Goal: Navigation & Orientation: Find specific page/section

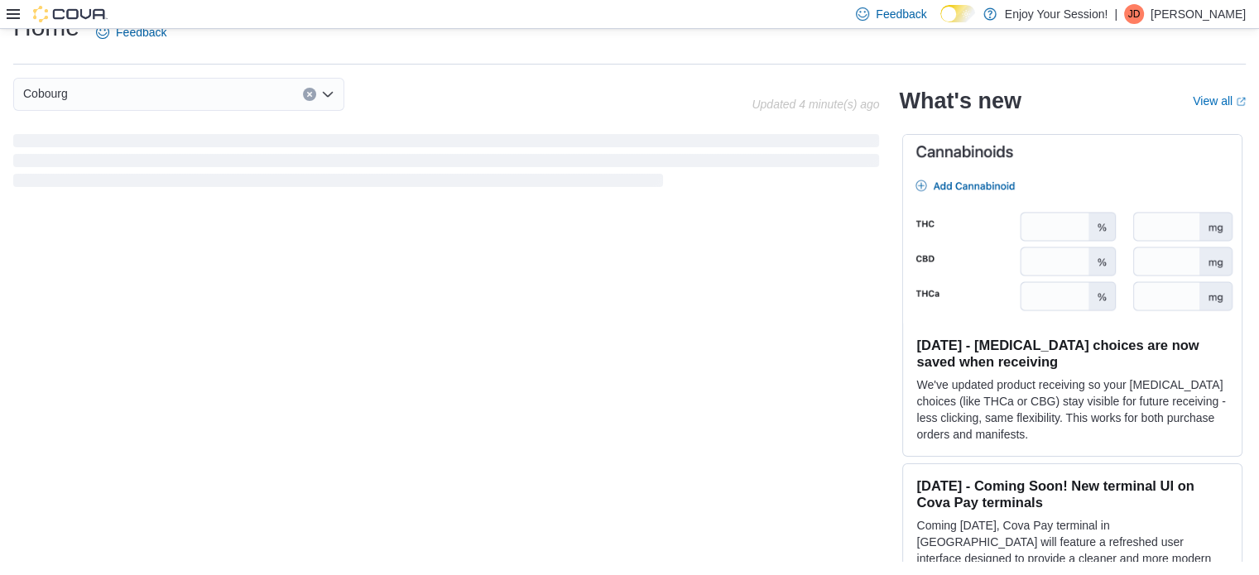
scroll to position [31, 0]
click at [439, 493] on div "Cobourg Updated 4 minute(s) ago What's new View all (opens in a new tab or wind…" at bounding box center [629, 321] width 1233 height 484
